Goal: Navigation & Orientation: Find specific page/section

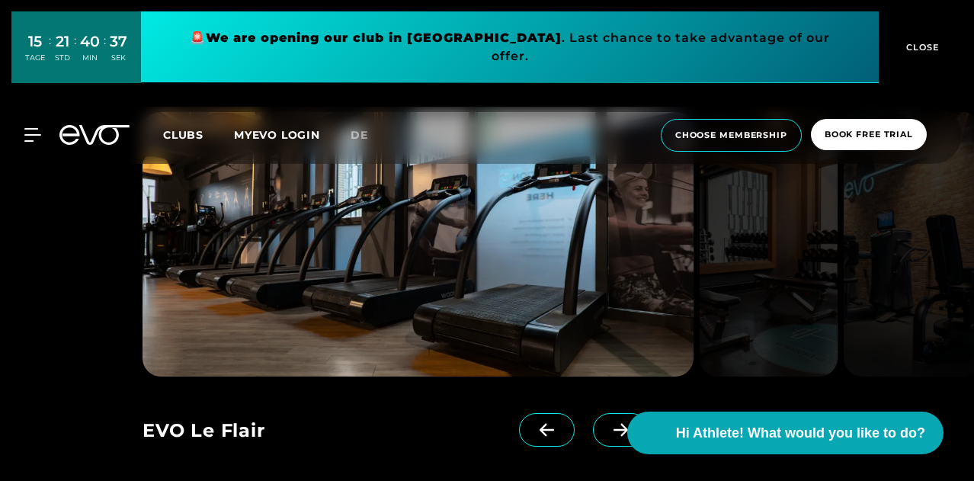
scroll to position [1103, 0]
click at [593, 440] on span at bounding box center [621, 430] width 56 height 34
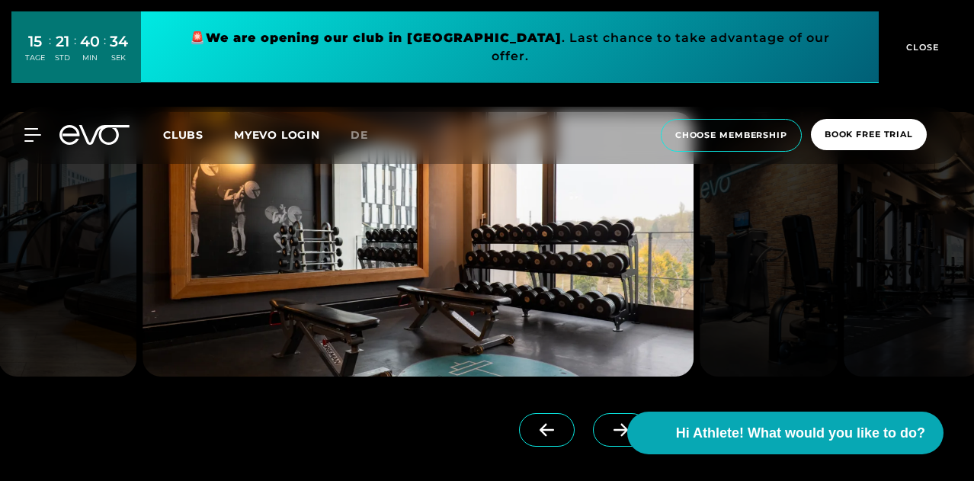
click at [593, 440] on span at bounding box center [621, 430] width 56 height 34
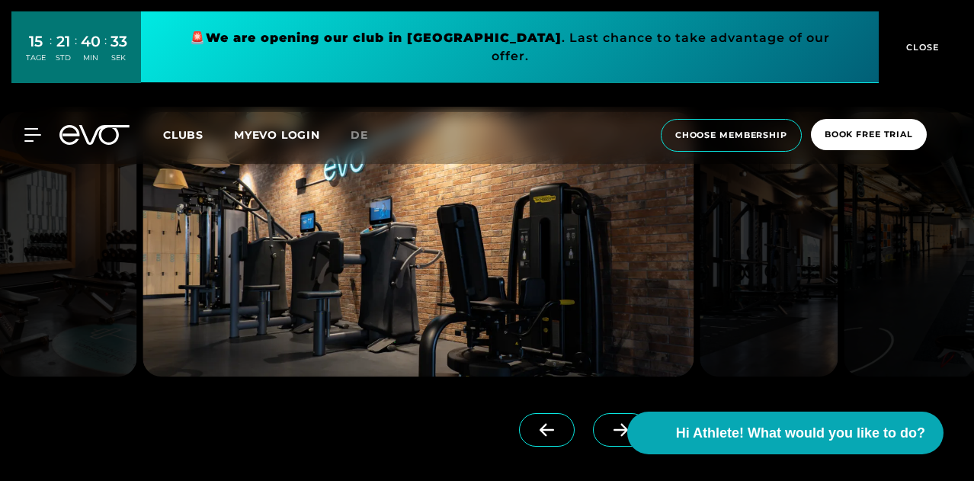
click at [519, 439] on span at bounding box center [547, 430] width 56 height 34
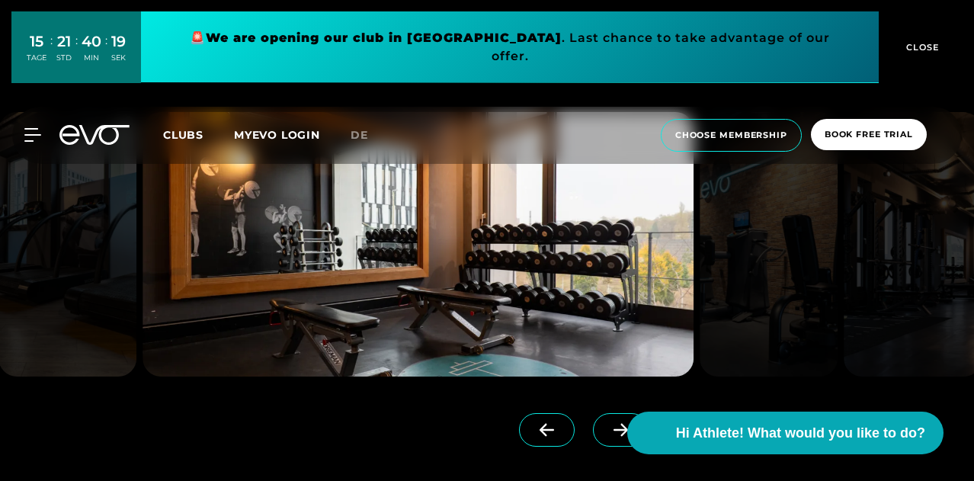
click at [607, 424] on icon at bounding box center [620, 430] width 27 height 14
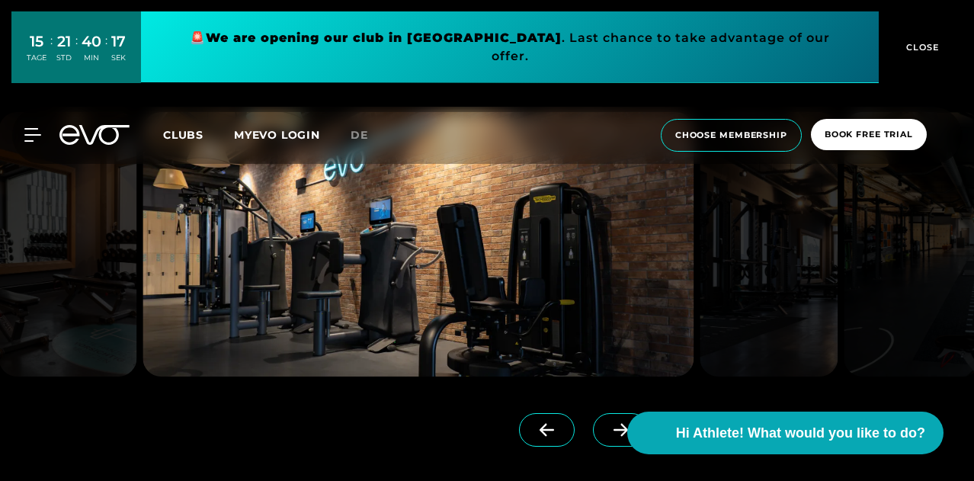
click at [607, 434] on icon at bounding box center [620, 430] width 27 height 14
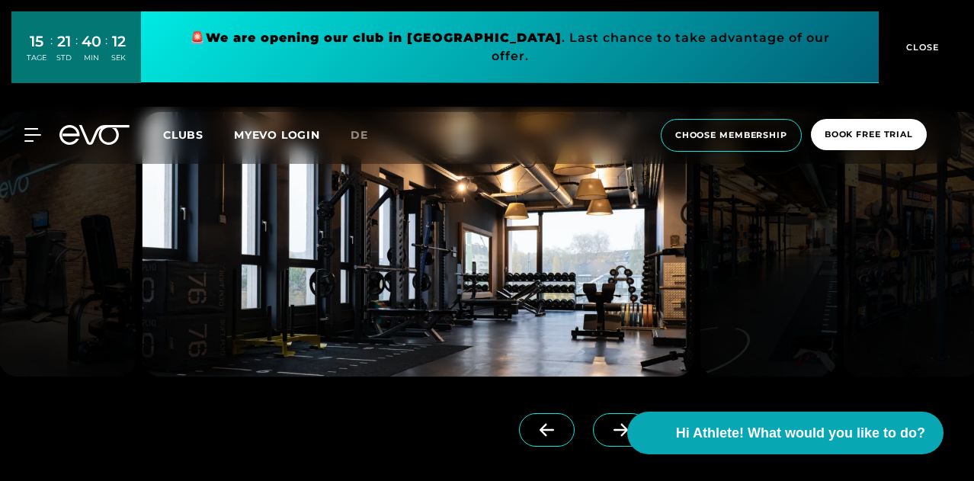
click at [607, 432] on icon at bounding box center [620, 430] width 27 height 14
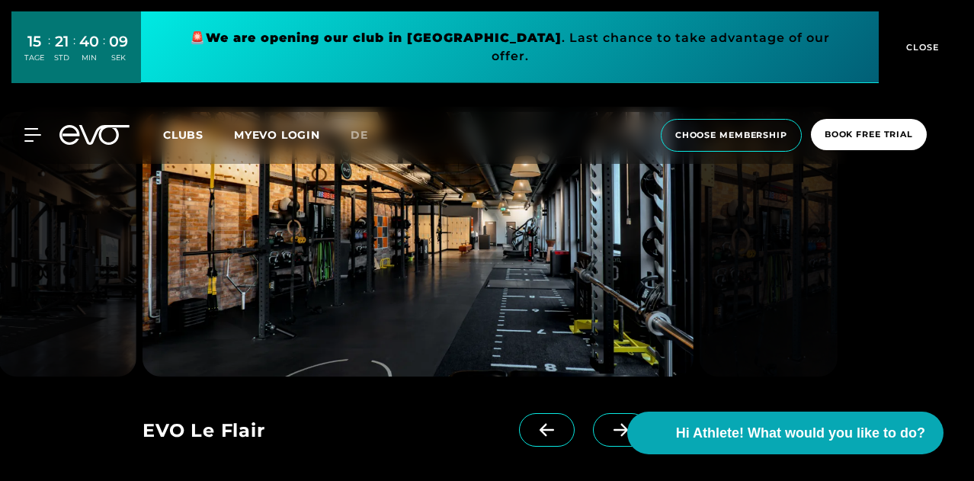
click at [607, 424] on icon at bounding box center [620, 430] width 27 height 14
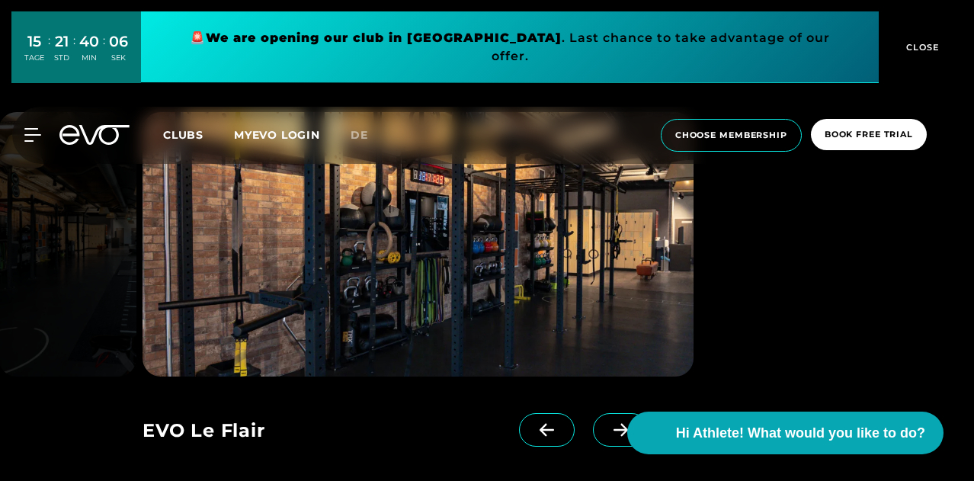
click at [613, 429] on icon at bounding box center [620, 430] width 14 height 13
